Goal: Task Accomplishment & Management: Use online tool/utility

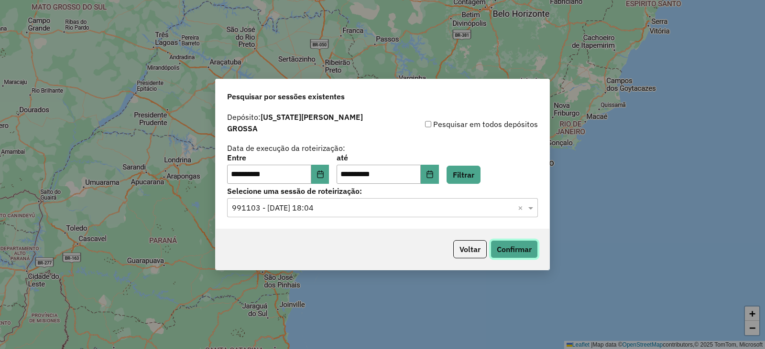
click at [504, 243] on button "Confirmar" at bounding box center [513, 249] width 47 height 18
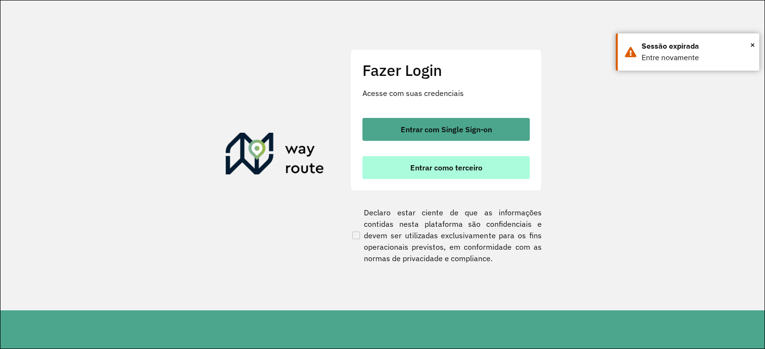
click at [442, 176] on button "Entrar como terceiro" at bounding box center [445, 167] width 167 height 23
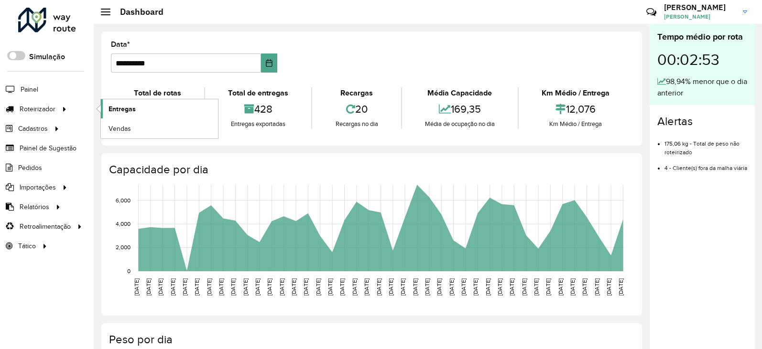
click at [121, 107] on span "Entregas" at bounding box center [122, 109] width 27 height 10
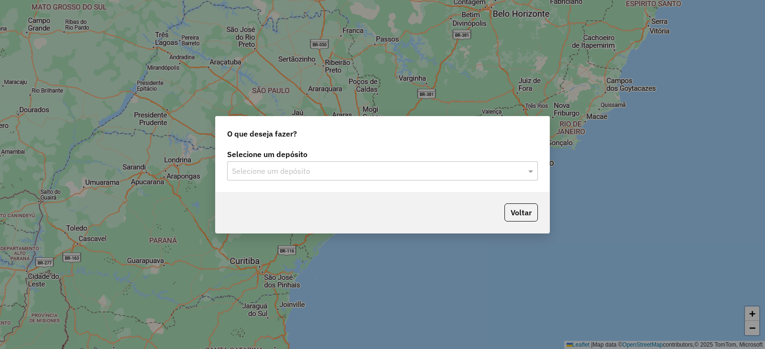
click at [284, 171] on input "text" at bounding box center [373, 171] width 282 height 11
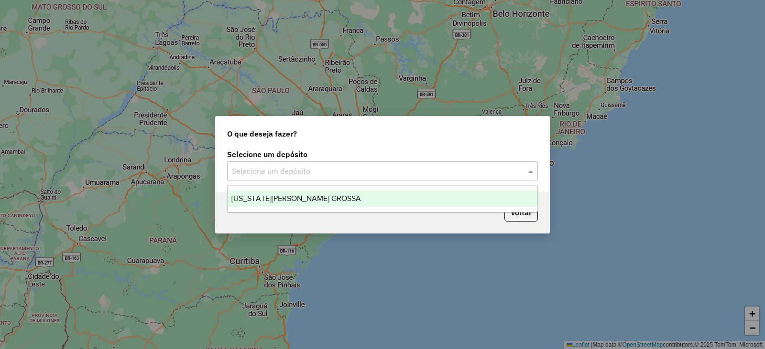
click at [282, 203] on div "[US_STATE][PERSON_NAME] GROSSA" at bounding box center [383, 199] width 310 height 16
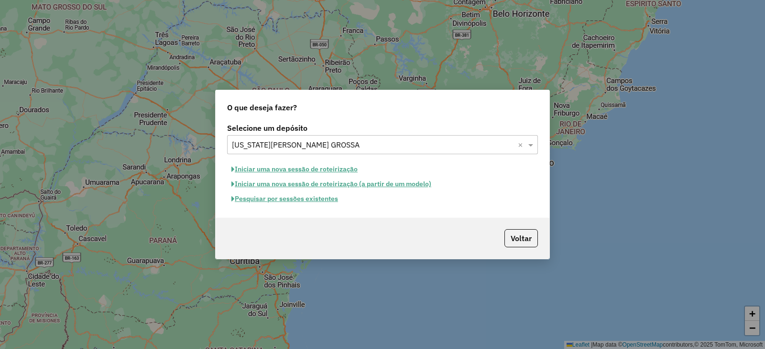
click at [316, 201] on button "Pesquisar por sessões existentes" at bounding box center [284, 199] width 115 height 15
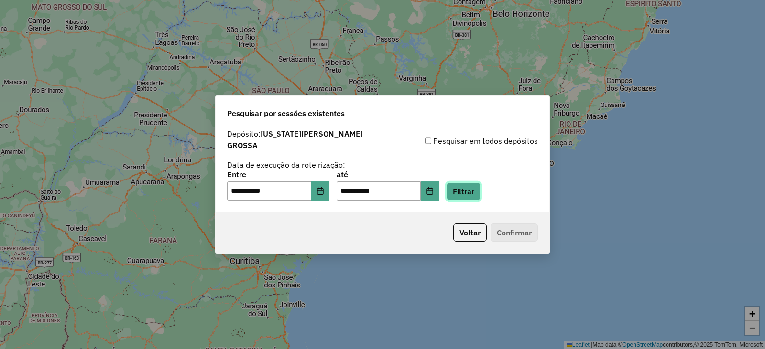
click at [474, 194] on button "Filtrar" at bounding box center [463, 192] width 34 height 18
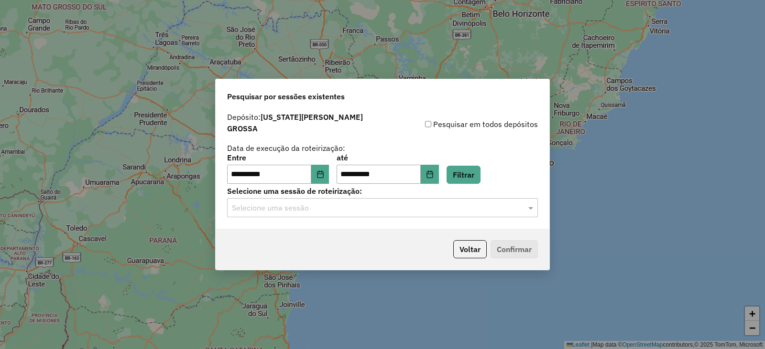
click at [273, 206] on input "text" at bounding box center [373, 208] width 282 height 11
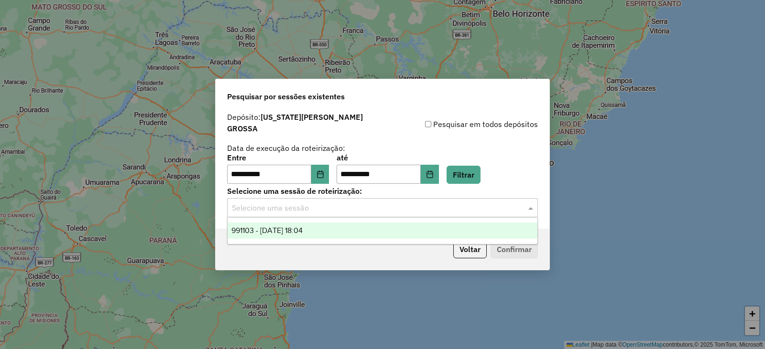
click at [271, 228] on span "991103 - 19/08/2025 18:04" at bounding box center [266, 231] width 71 height 8
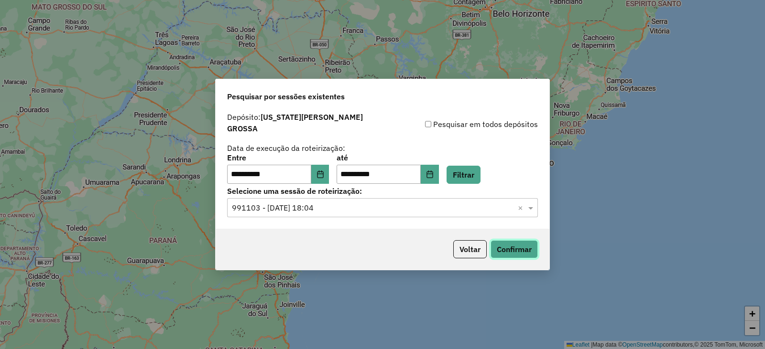
click at [521, 245] on button "Confirmar" at bounding box center [513, 249] width 47 height 18
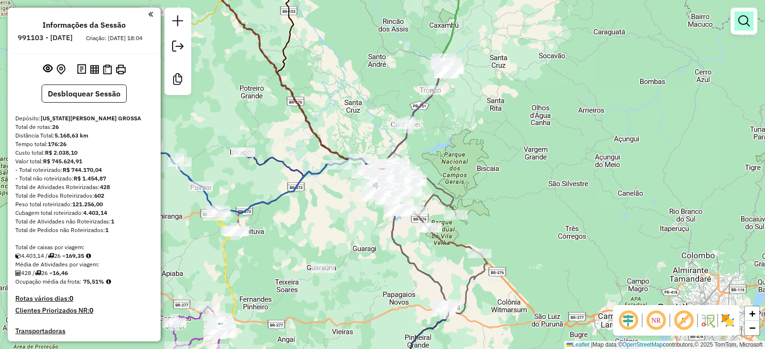
click at [746, 22] on em at bounding box center [743, 20] width 11 height 11
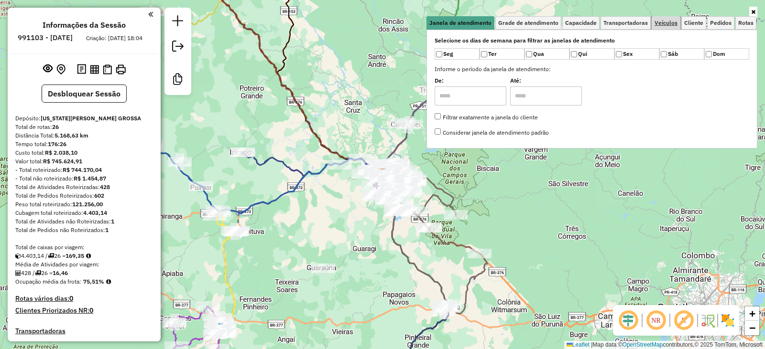
click at [666, 25] on span "Veículos" at bounding box center [665, 23] width 23 height 6
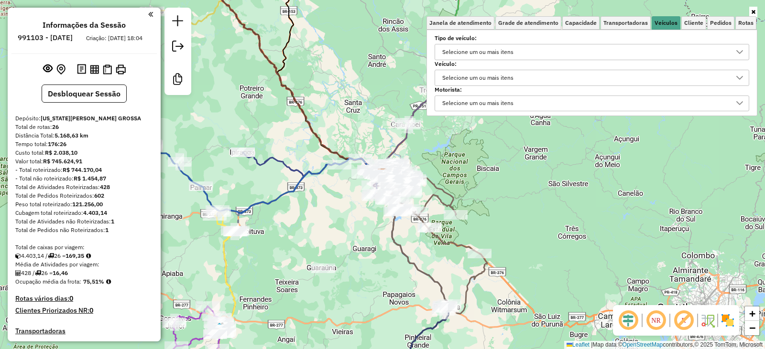
click at [477, 78] on div "Selecione um ou mais itens" at bounding box center [478, 77] width 78 height 15
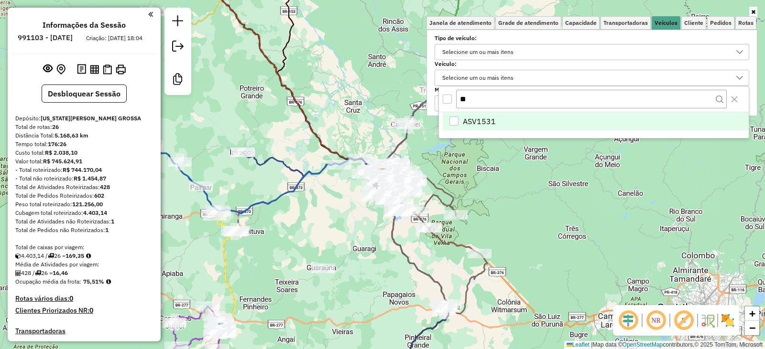
click at [454, 122] on div "ASV1531" at bounding box center [453, 121] width 9 height 9
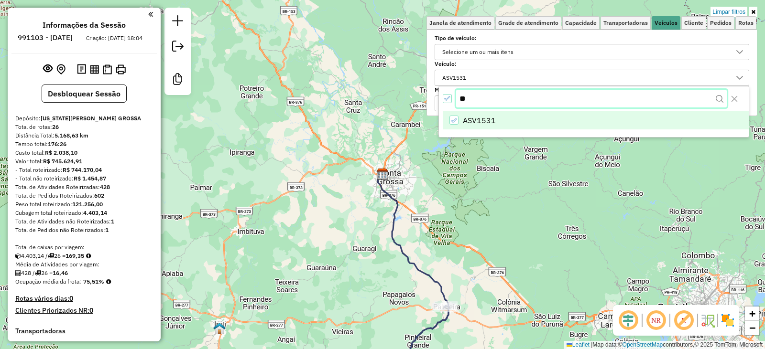
click at [473, 101] on input "**" at bounding box center [591, 99] width 271 height 18
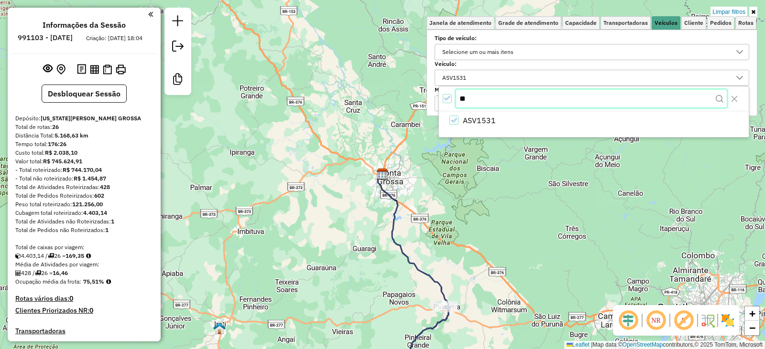
type input "*"
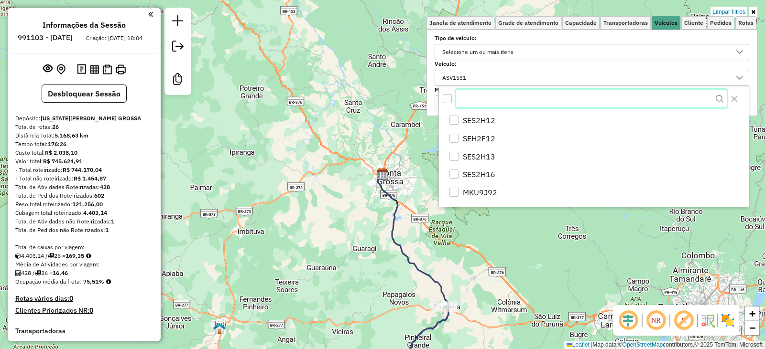
type input "*"
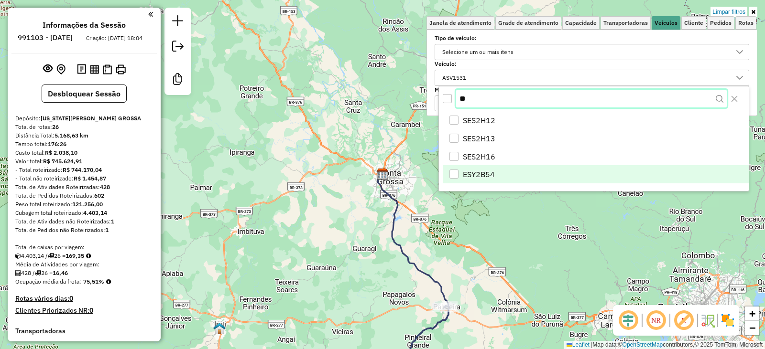
type input "**"
click at [453, 174] on div "ESY2B54" at bounding box center [453, 175] width 9 height 9
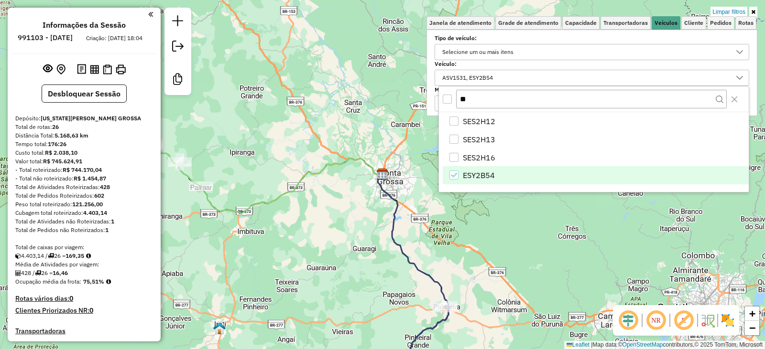
click at [345, 74] on div "Limpar filtros Janela de atendimento Grade de atendimento Capacidade Transporta…" at bounding box center [382, 174] width 765 height 349
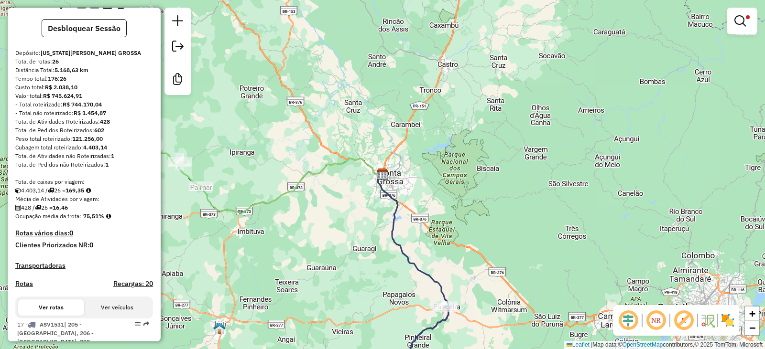
scroll to position [96, 0]
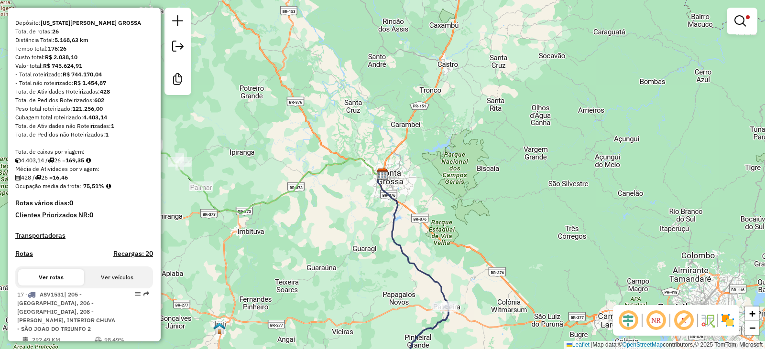
click at [50, 182] on div "428 / 26 = 16,46" at bounding box center [84, 178] width 138 height 9
click at [91, 182] on div "428 / 26 = 16,46" at bounding box center [84, 178] width 138 height 9
click at [97, 174] on div "Média de Atividades por viagem:" at bounding box center [84, 169] width 138 height 9
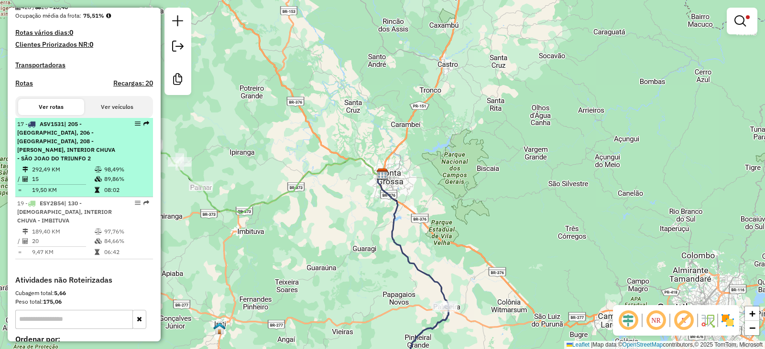
scroll to position [287, 0]
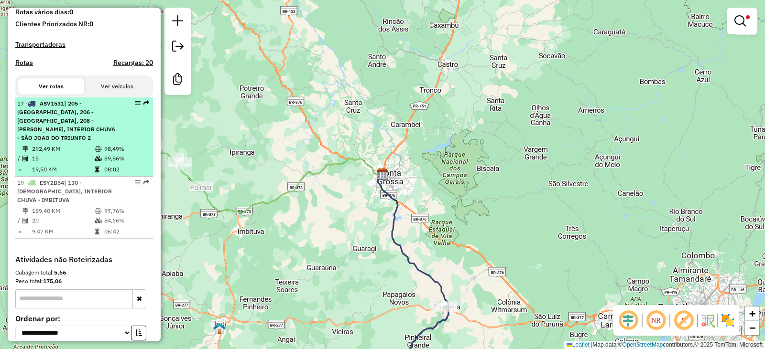
click at [78, 225] on td "20" at bounding box center [63, 221] width 63 height 10
select select "**********"
